Goal: Information Seeking & Learning: Learn about a topic

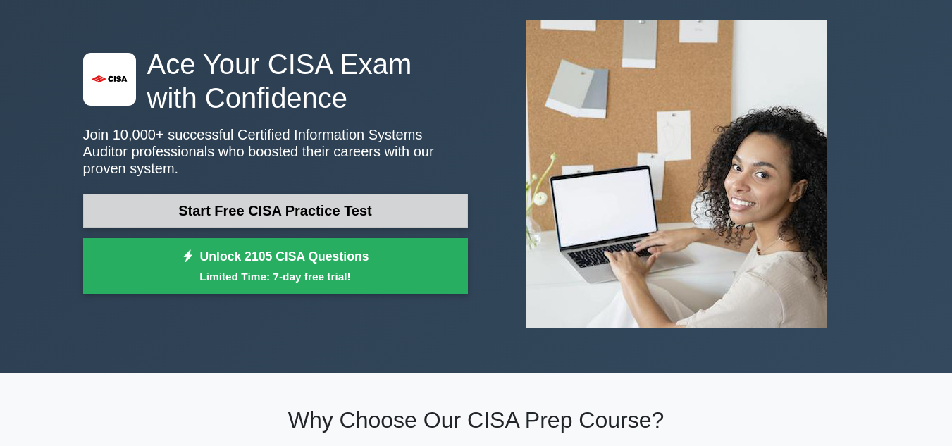
click at [266, 201] on link "Start Free CISA Practice Test" at bounding box center [275, 211] width 385 height 34
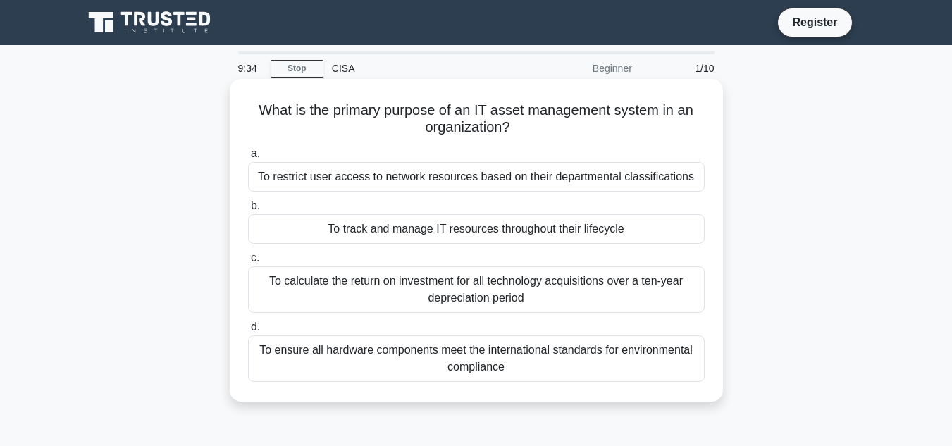
click at [361, 235] on div "To track and manage IT resources throughout their lifecycle" at bounding box center [476, 229] width 457 height 30
click at [248, 211] on input "b. To track and manage IT resources throughout their lifecycle" at bounding box center [248, 206] width 0 height 9
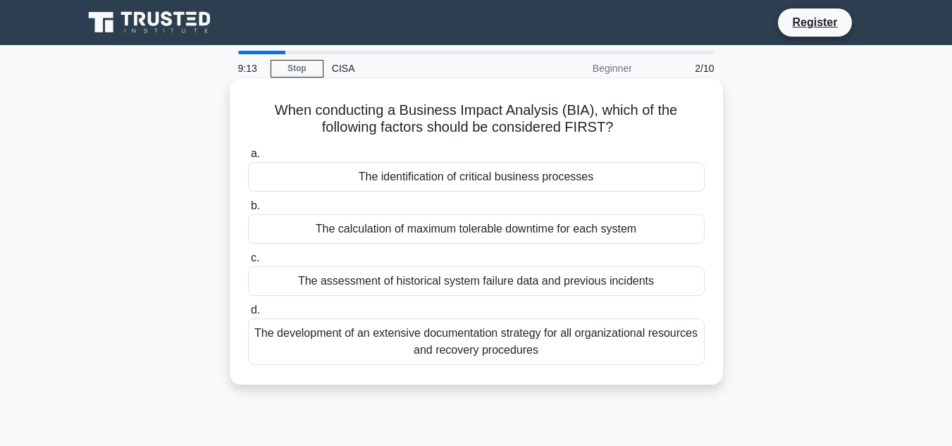
click at [486, 353] on div "The development of an extensive documentation strategy for all organizational r…" at bounding box center [476, 342] width 457 height 47
click at [248, 315] on input "d. The development of an extensive documentation strategy for all organizationa…" at bounding box center [248, 310] width 0 height 9
